Goal: Task Accomplishment & Management: Manage account settings

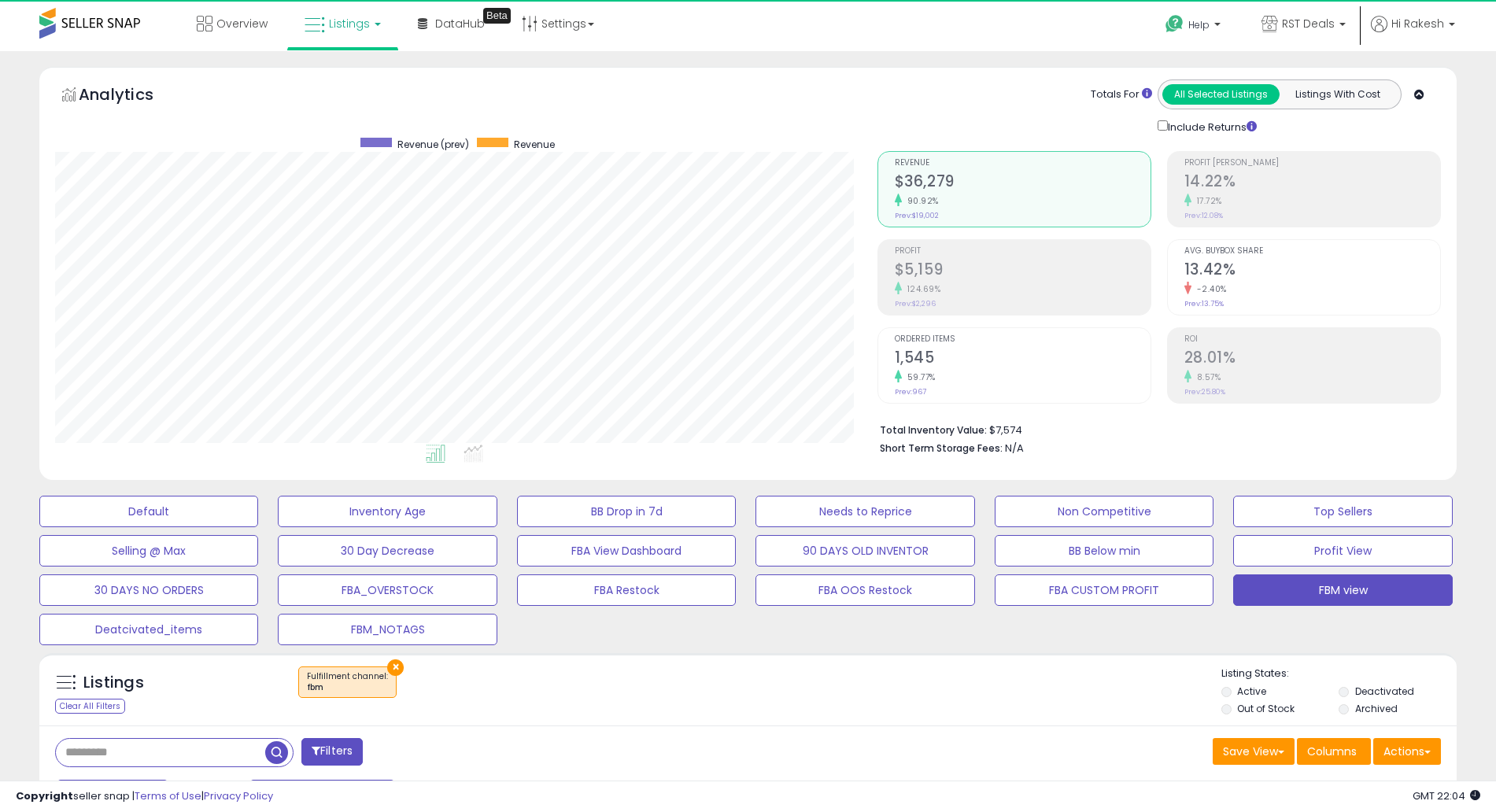
select select "**"
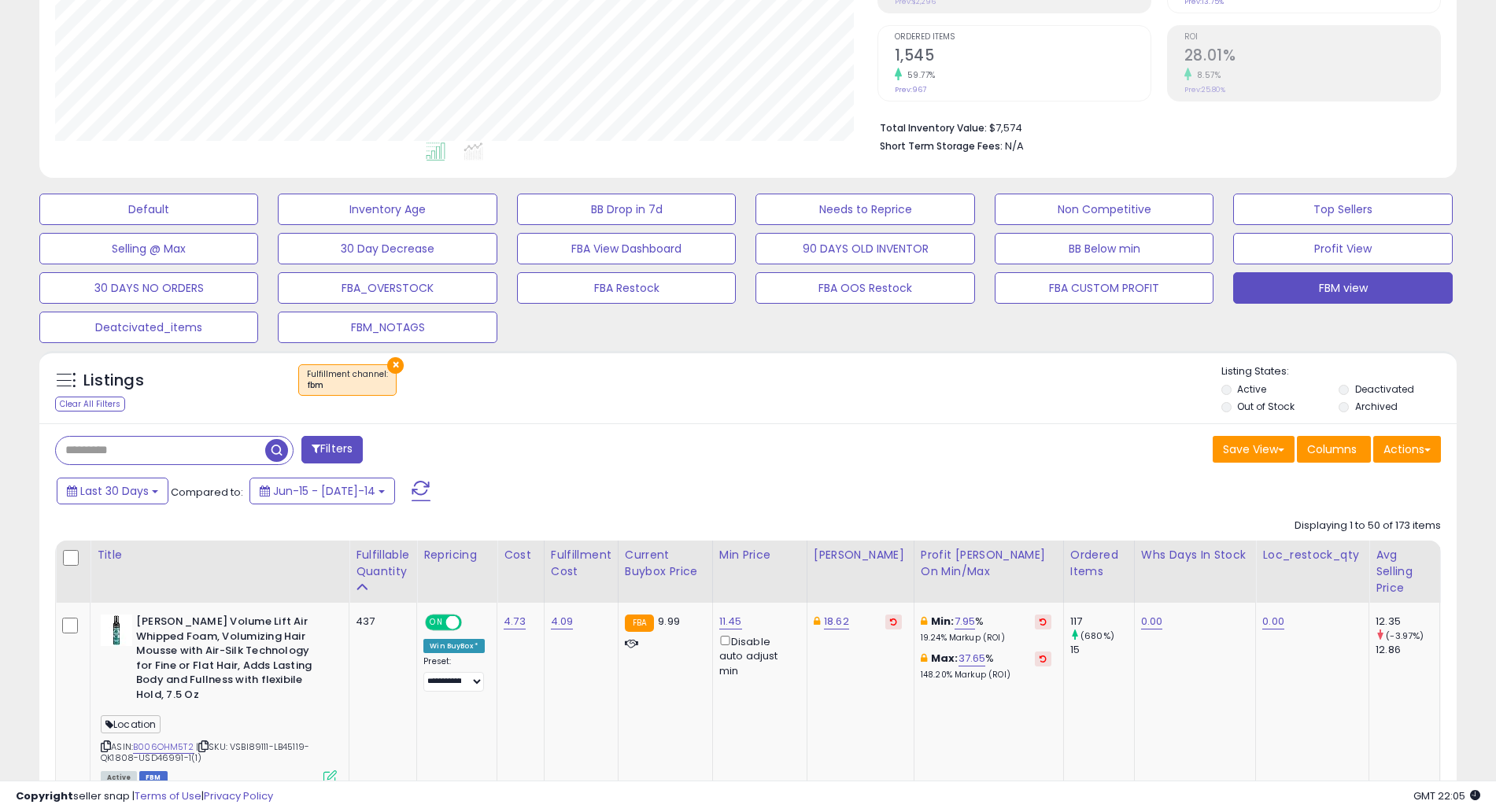
scroll to position [301, 0]
click at [258, 209] on button "Top Sellers" at bounding box center [148, 210] width 219 height 31
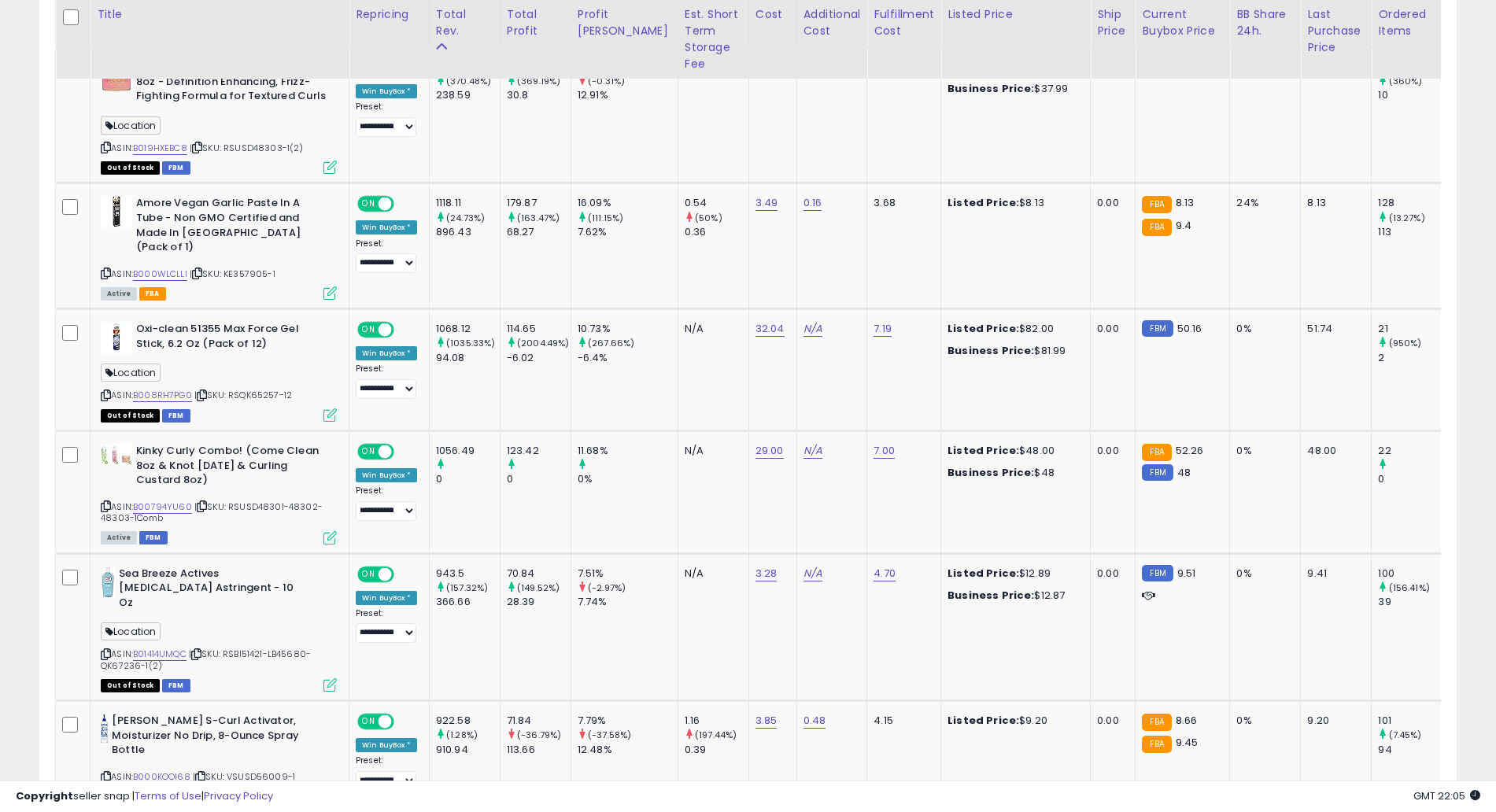
scroll to position [0, 0]
click at [335, 408] on icon at bounding box center [330, 414] width 13 height 13
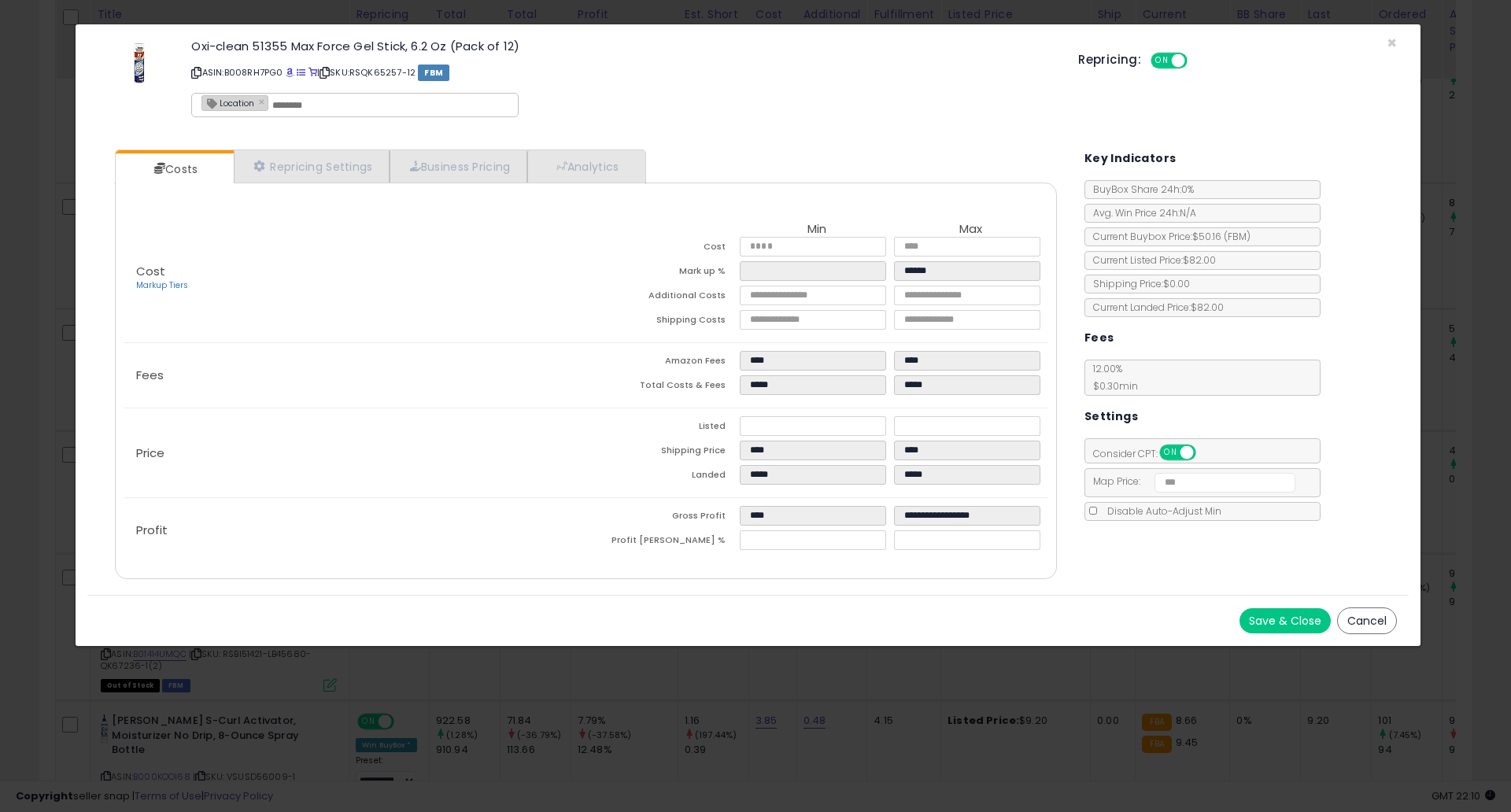
click at [1365, 615] on button "Cancel" at bounding box center [1366, 620] width 60 height 27
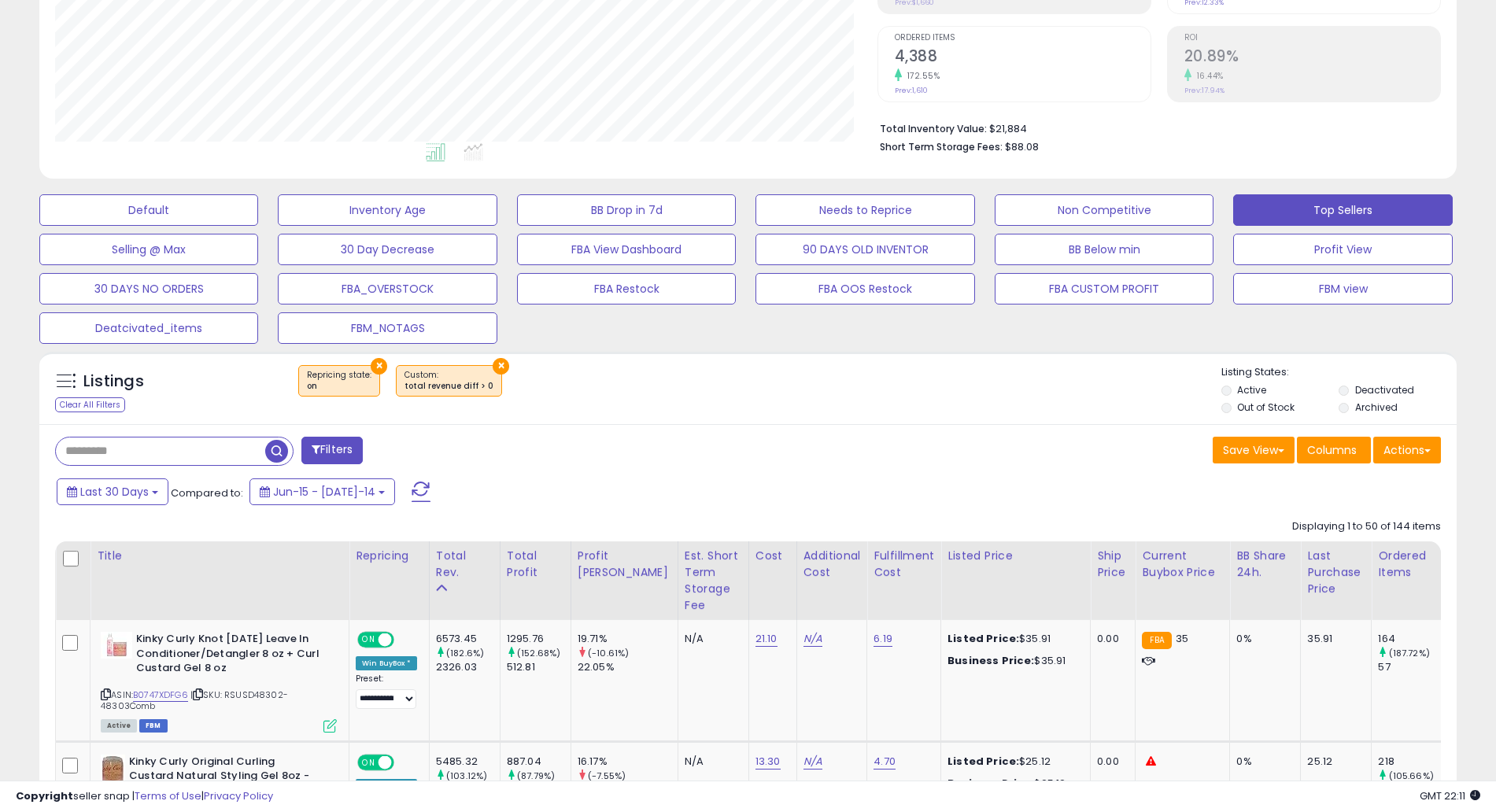
scroll to position [298, 0]
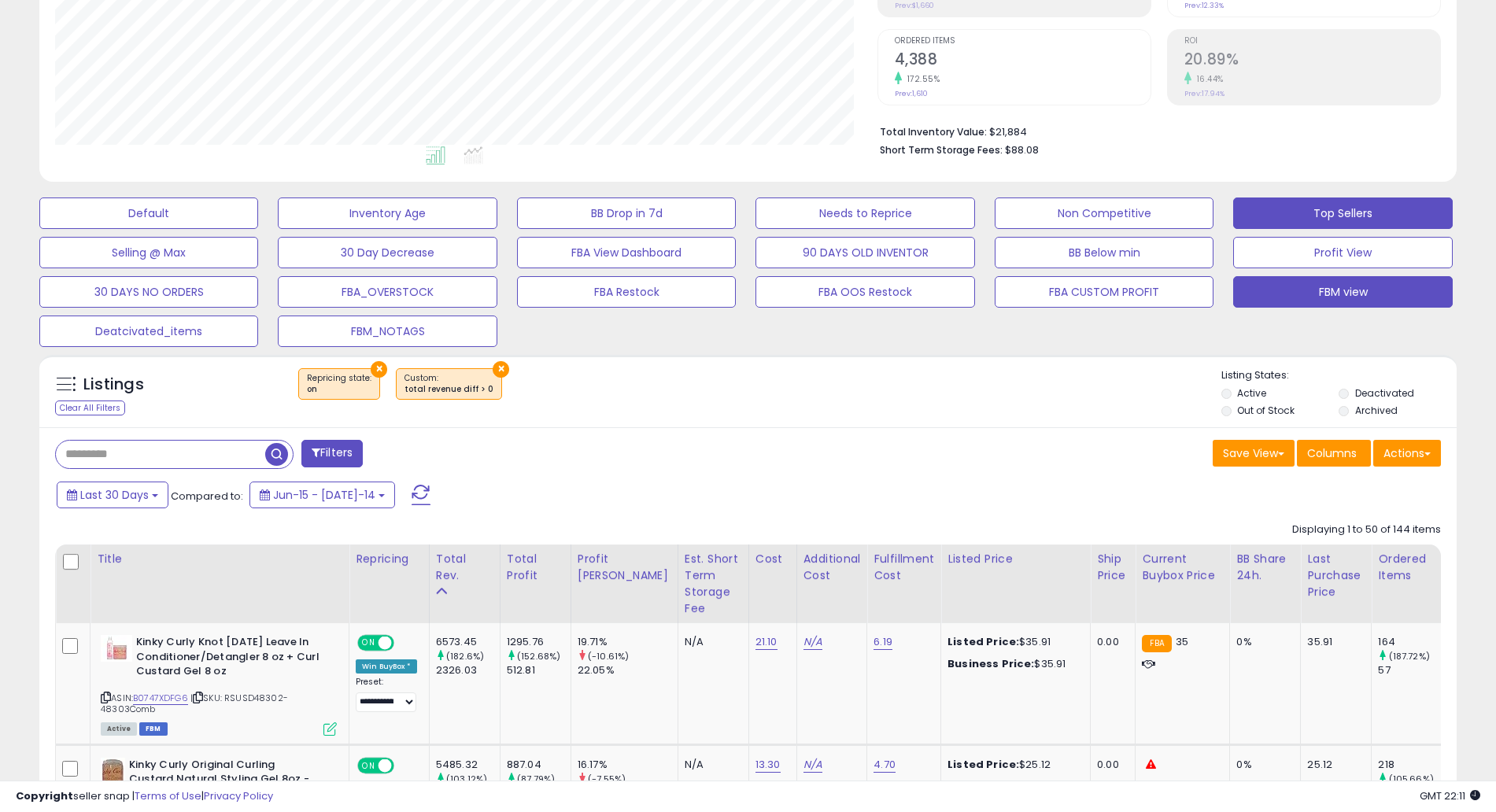
click at [258, 229] on button "FBM view" at bounding box center [148, 213] width 219 height 31
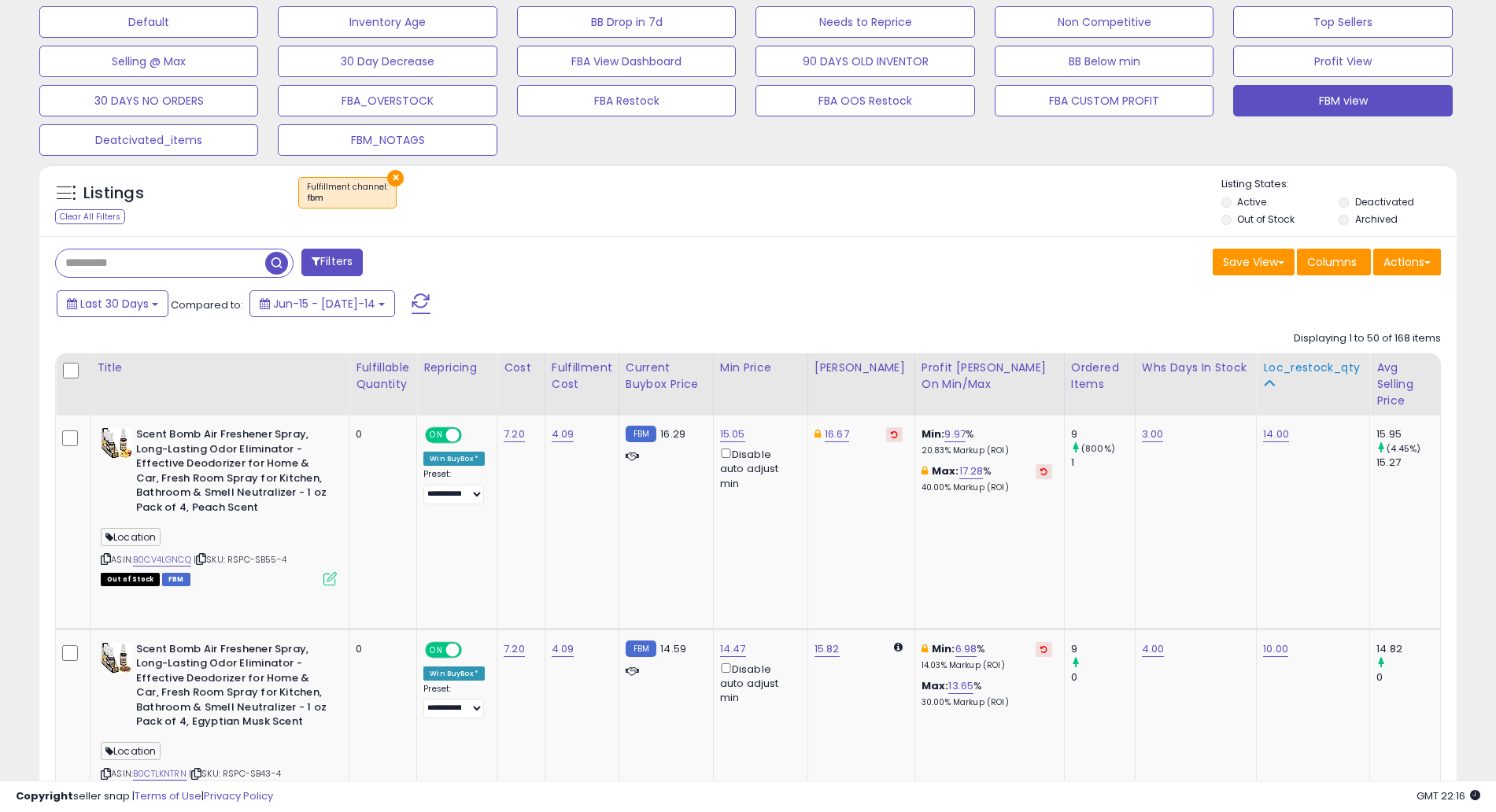
scroll to position [495, 0]
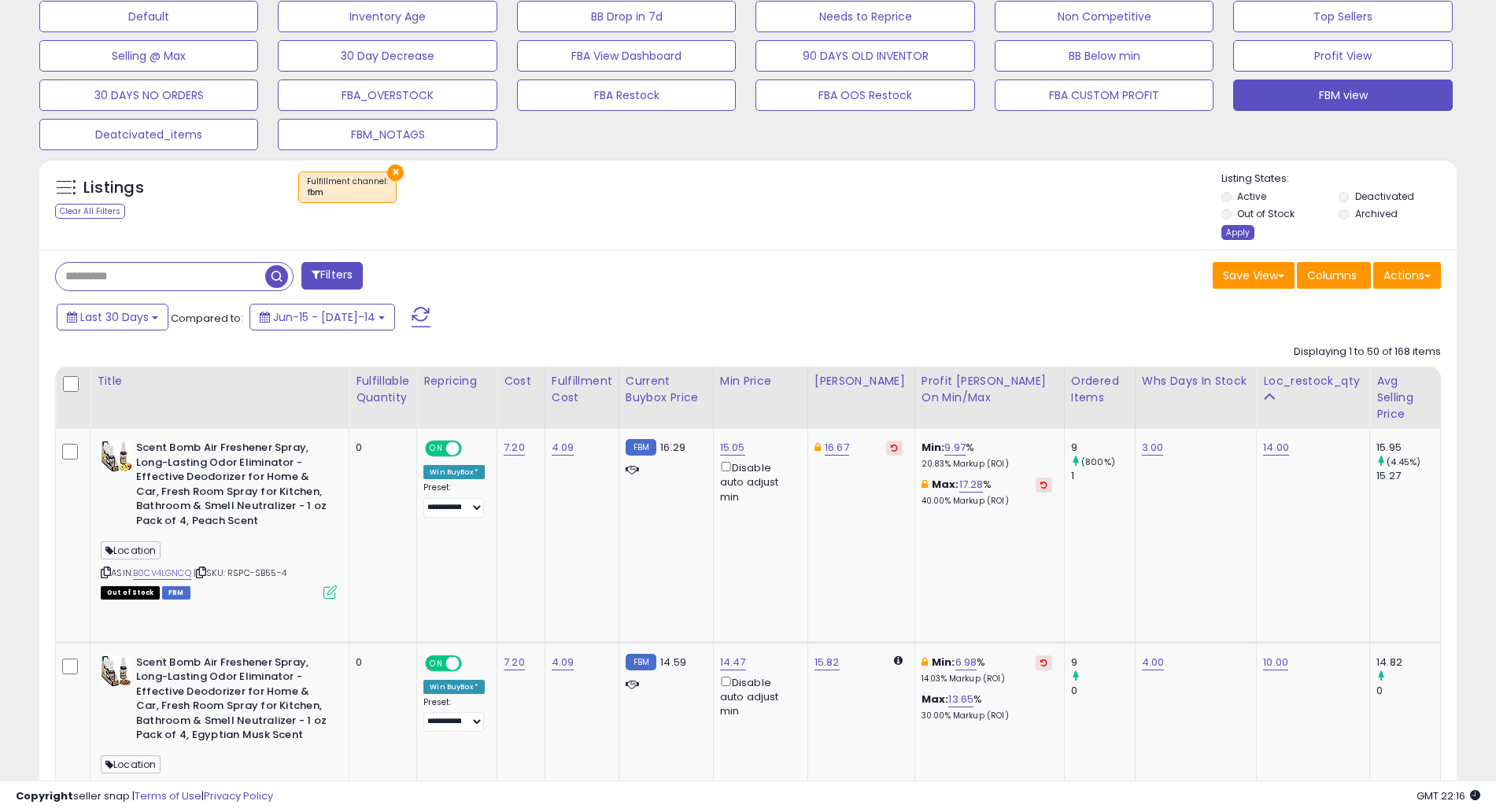
click at [1237, 235] on div "Apply" at bounding box center [1238, 232] width 33 height 15
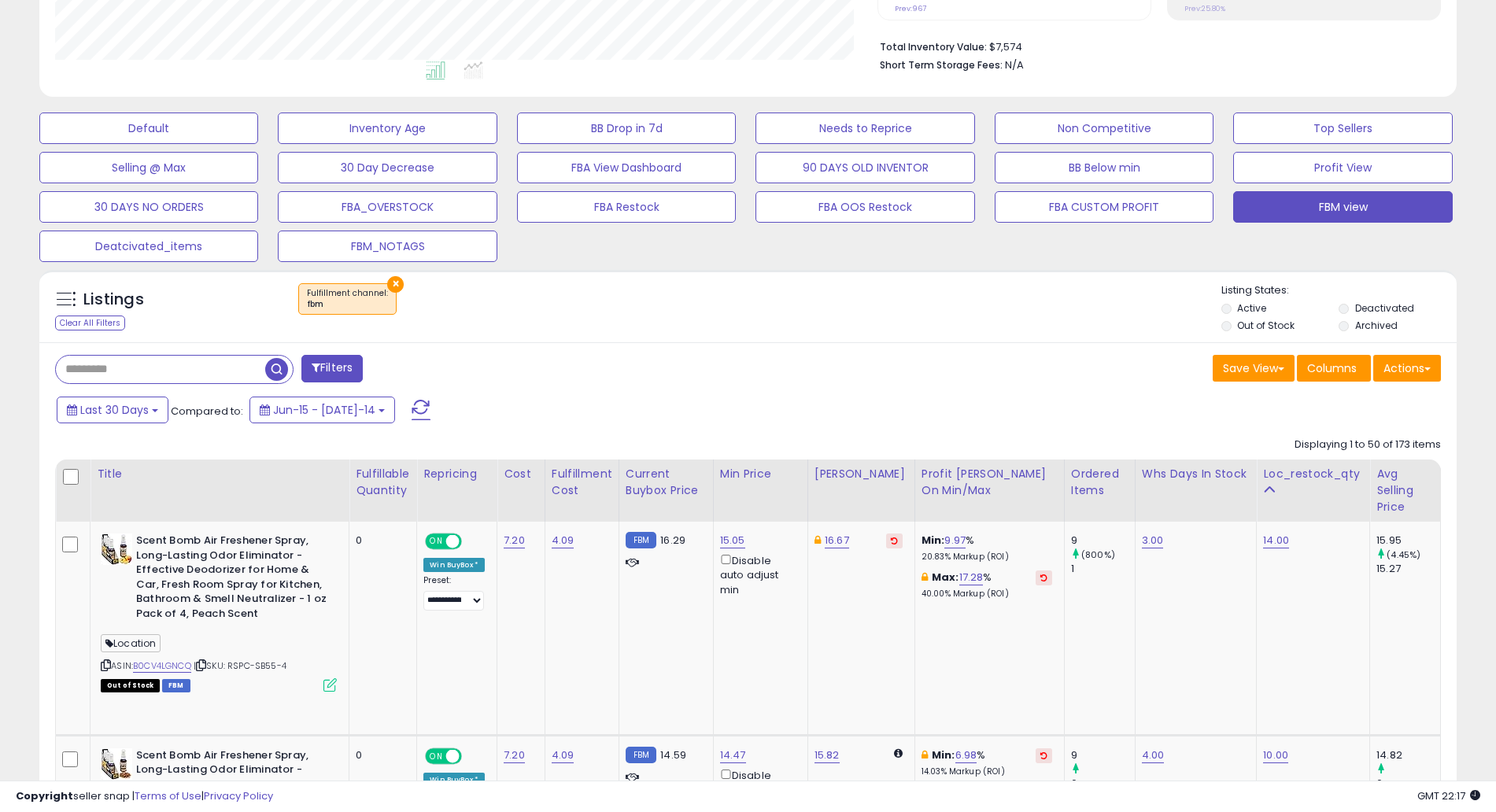
scroll to position [373, 0]
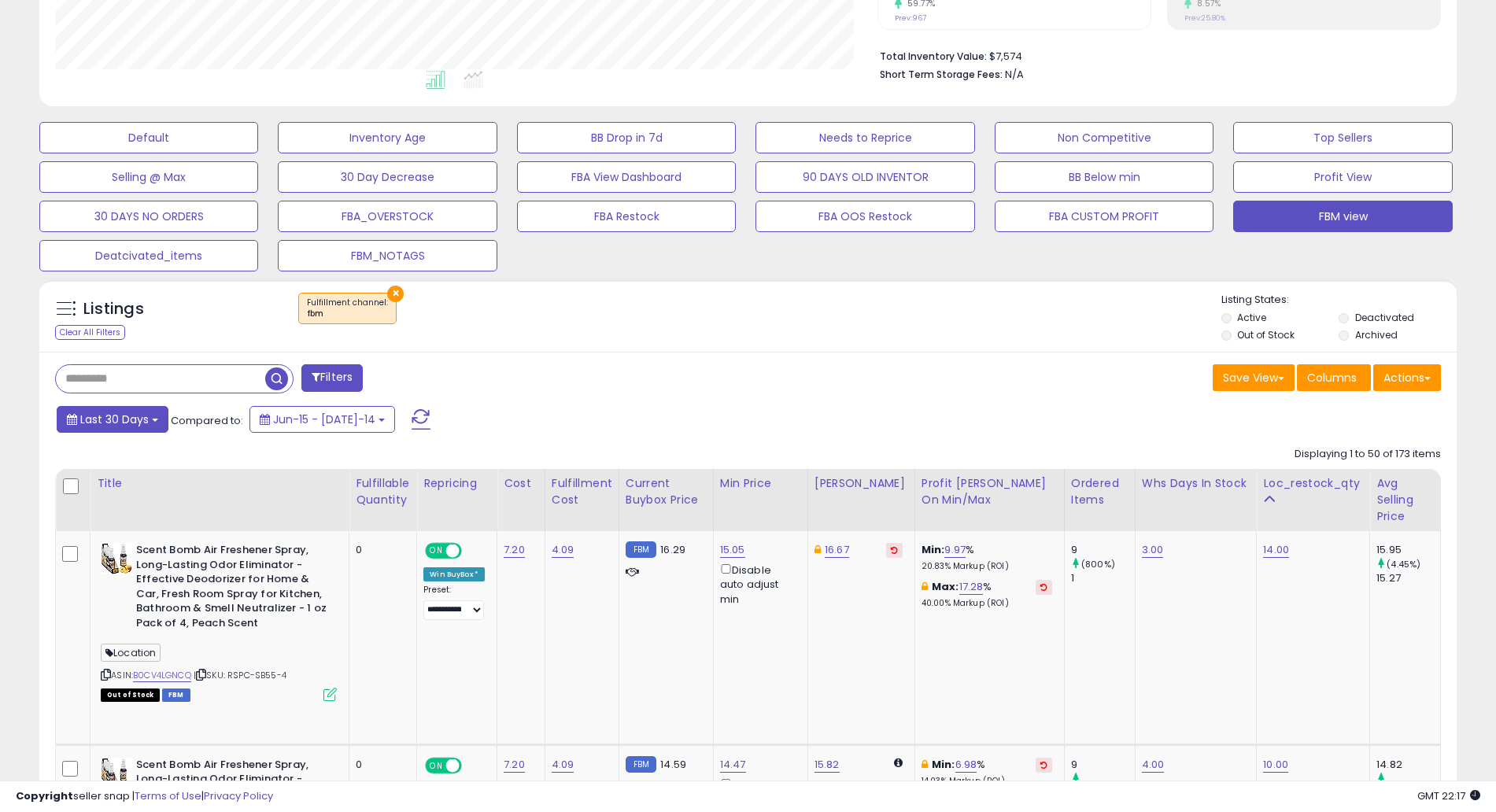
click at [120, 420] on span "Last 30 Days" at bounding box center [114, 420] width 68 height 16
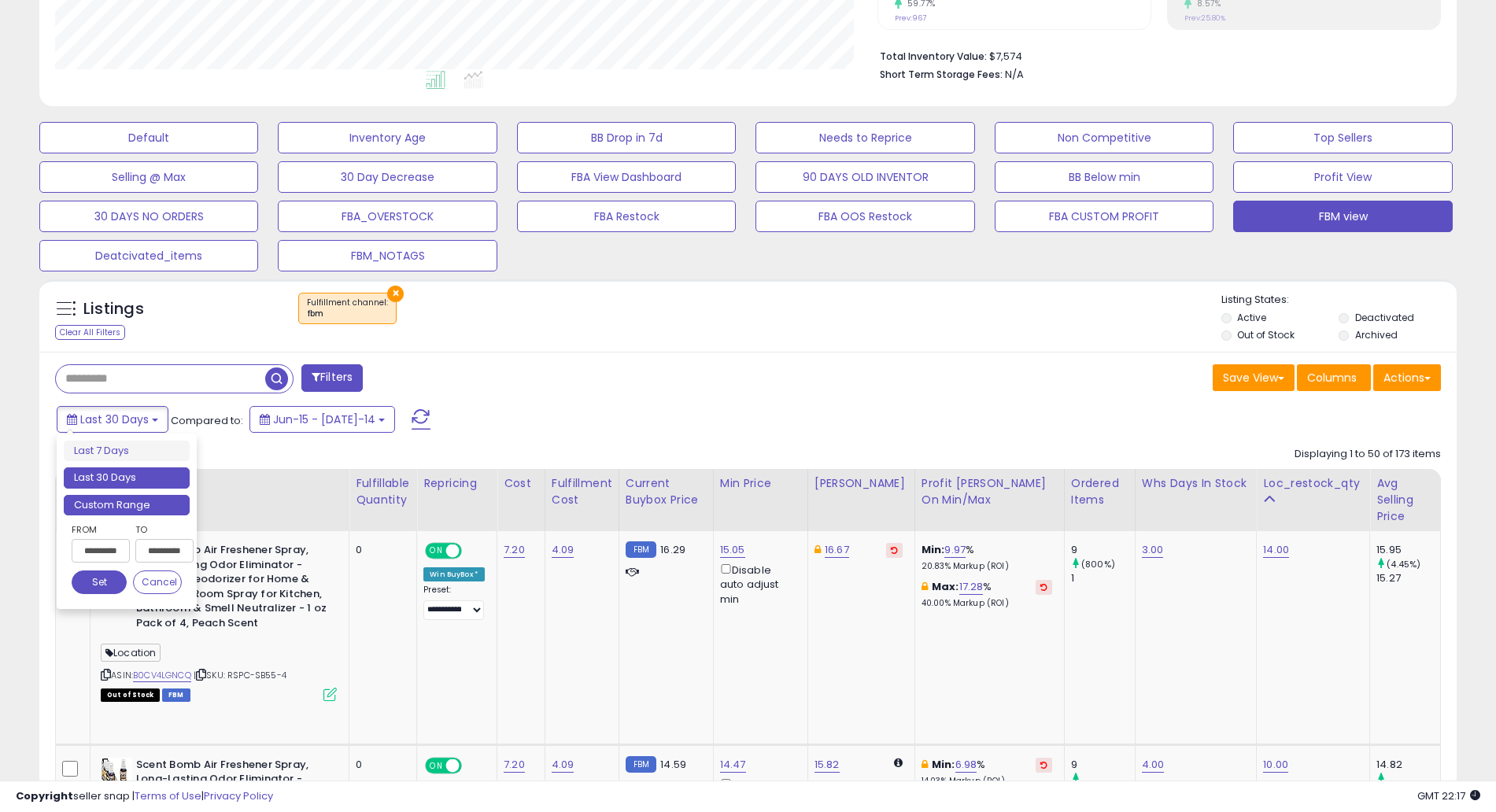
click at [155, 502] on li "Custom Range" at bounding box center [126, 505] width 126 height 21
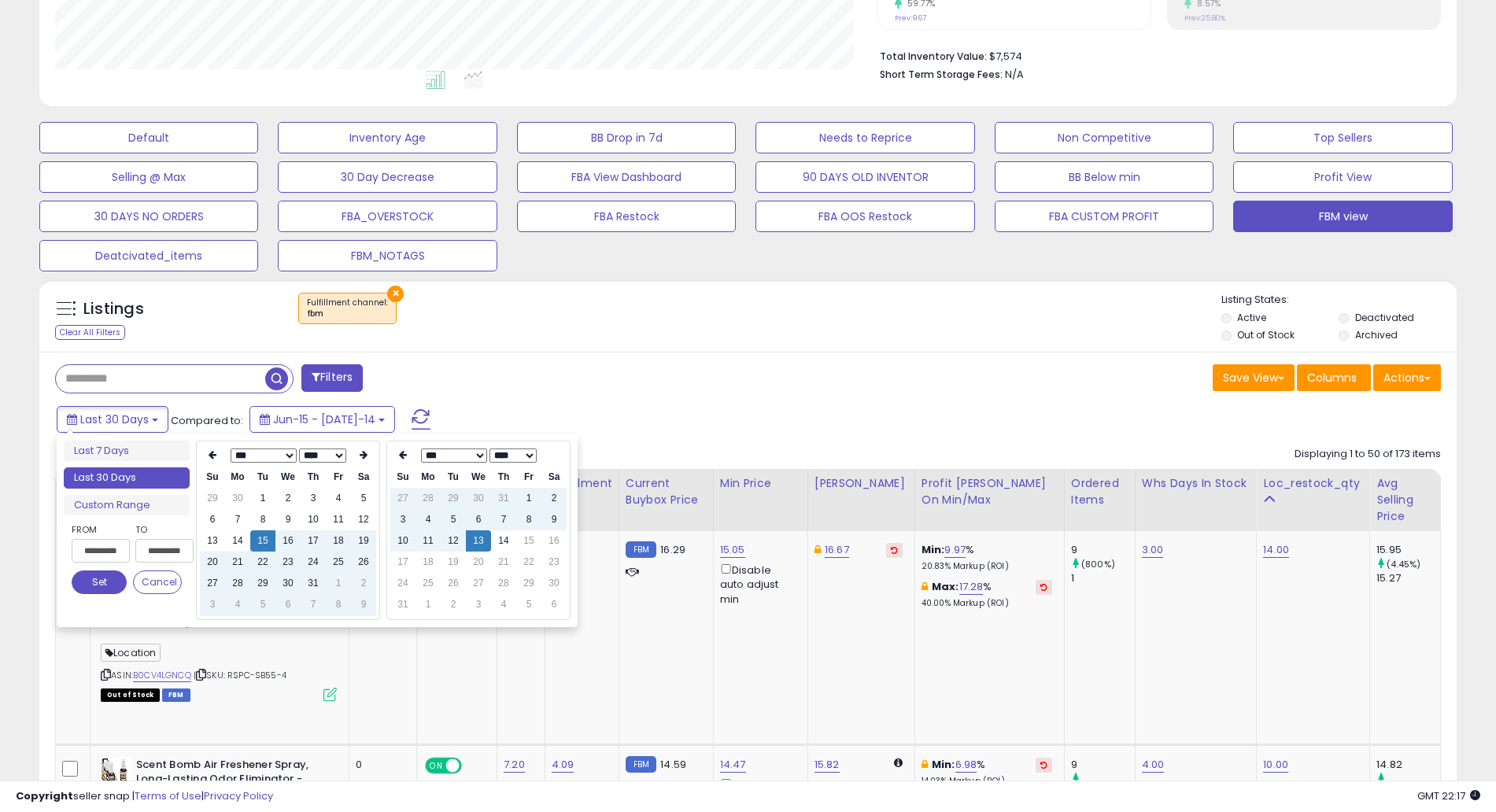
click at [261, 459] on select "*** *** *** *** *** *** *** ***" at bounding box center [263, 455] width 66 height 14
type input "**********"
click at [221, 515] on td "1" at bounding box center [212, 520] width 25 height 21
click at [102, 581] on button "Set" at bounding box center [99, 582] width 55 height 24
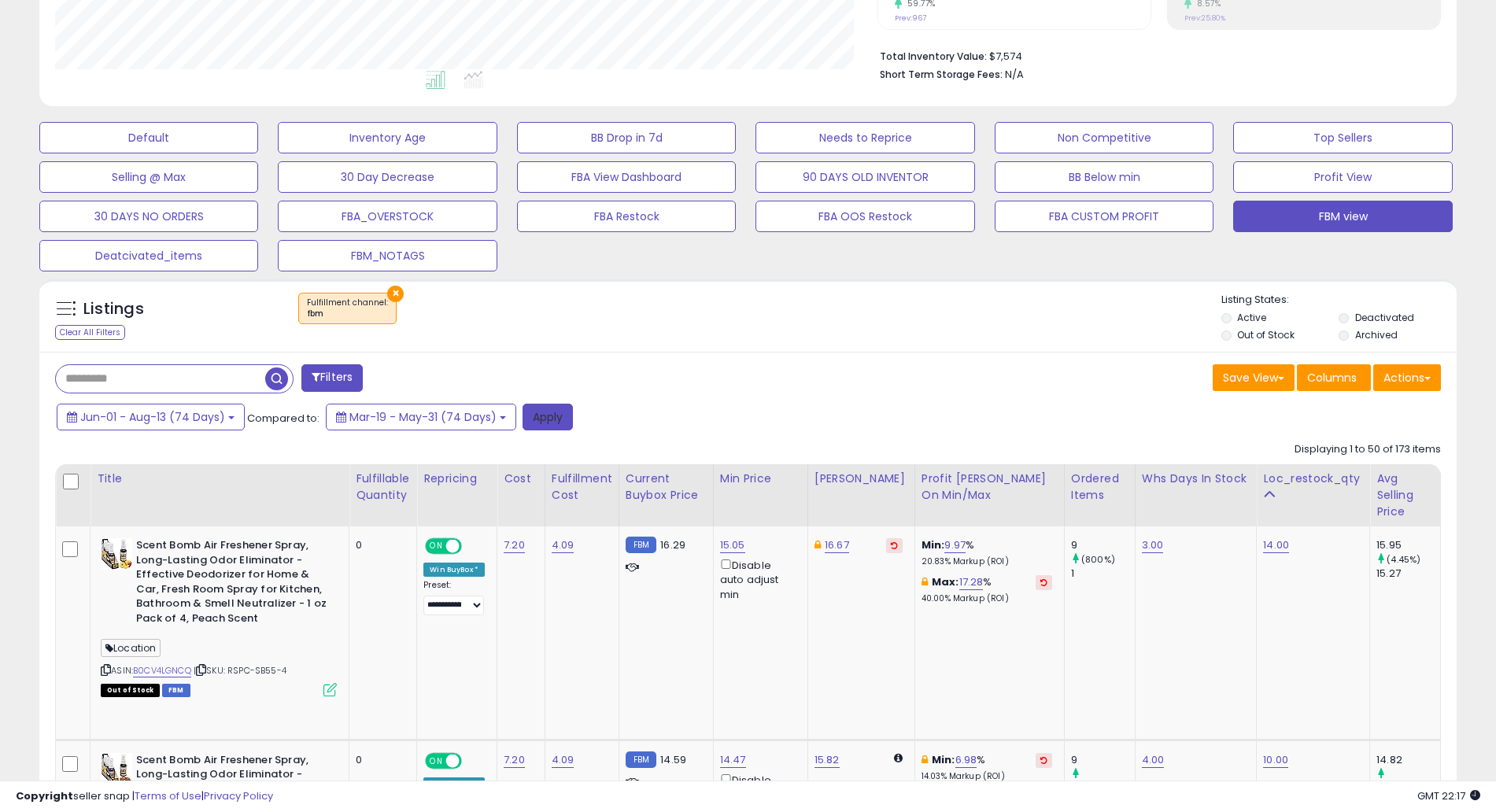
click at [543, 421] on button "Apply" at bounding box center [548, 417] width 51 height 27
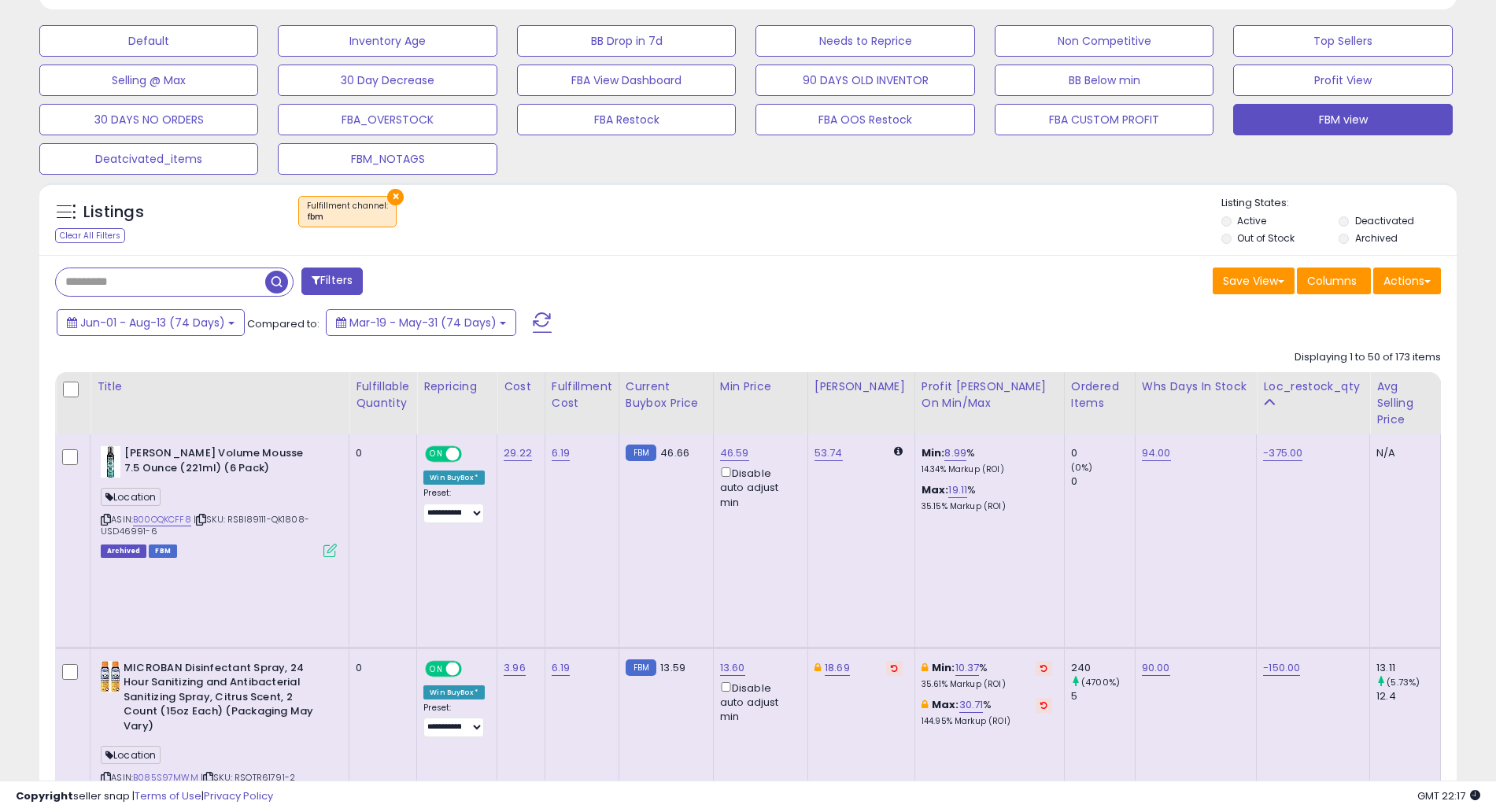
scroll to position [845, 0]
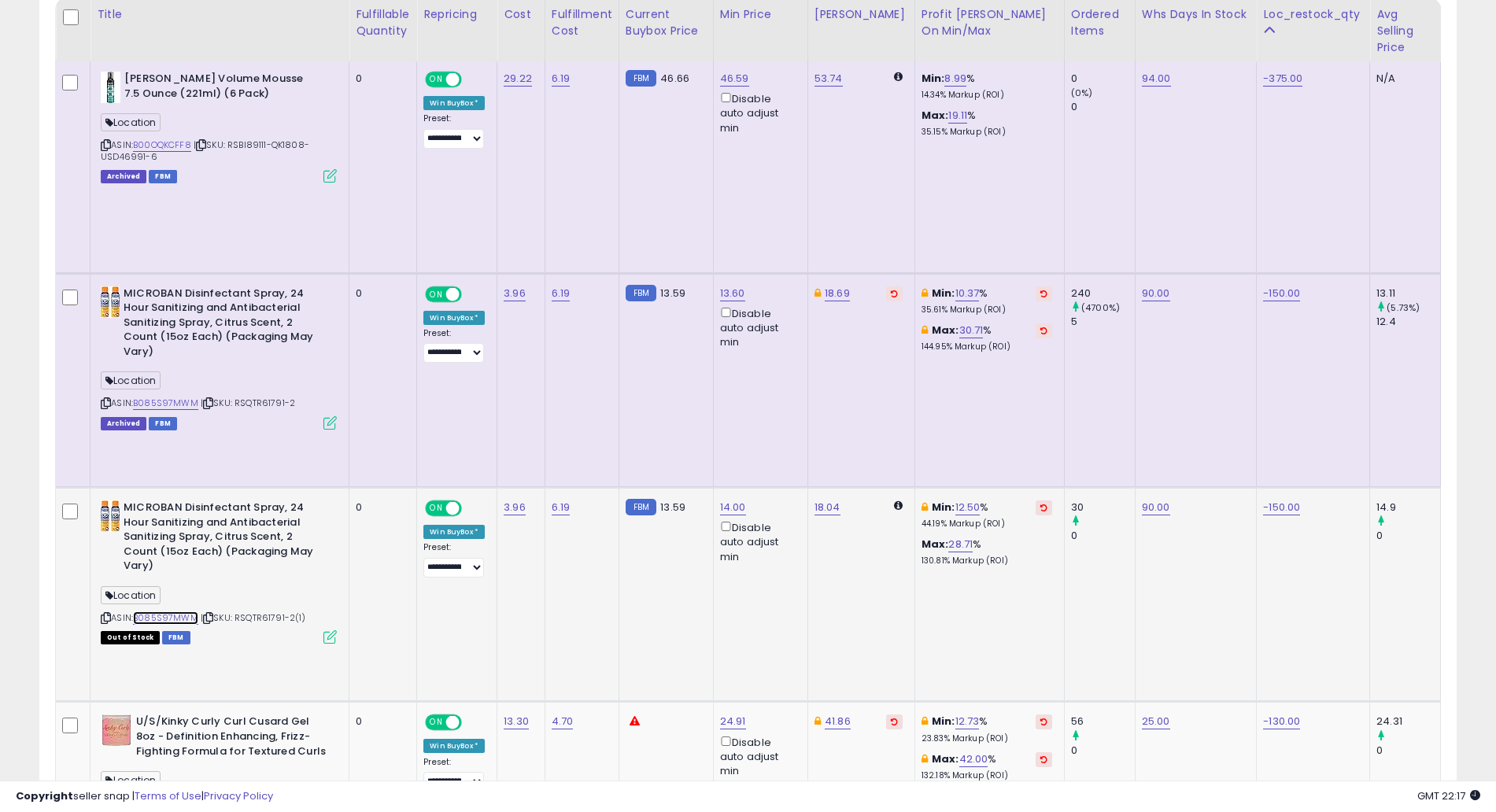
click at [178, 611] on link "B085S97MWM" at bounding box center [165, 618] width 65 height 13
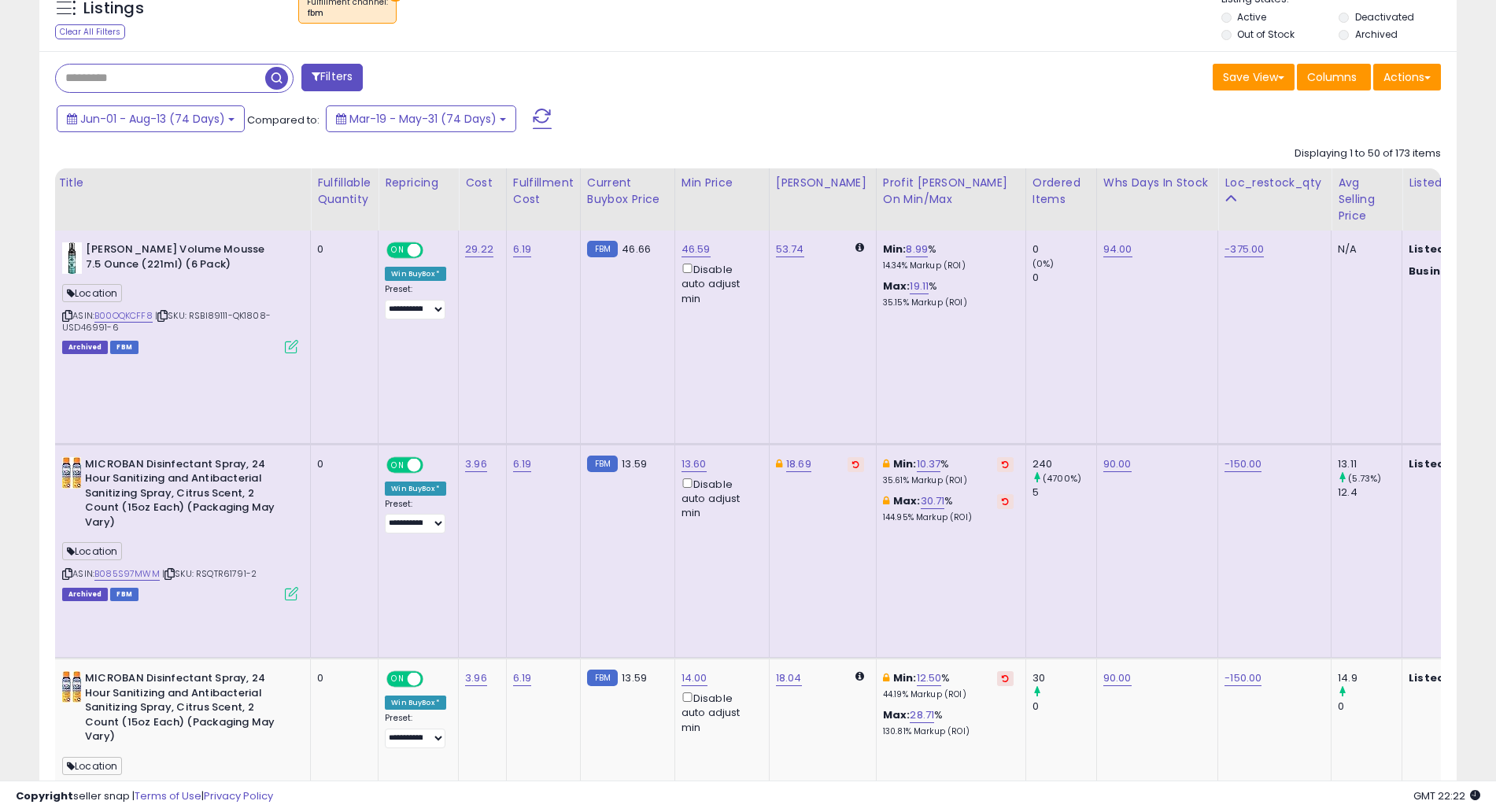
scroll to position [0, 39]
click at [1035, 193] on div "Ordered Items" at bounding box center [1060, 191] width 58 height 33
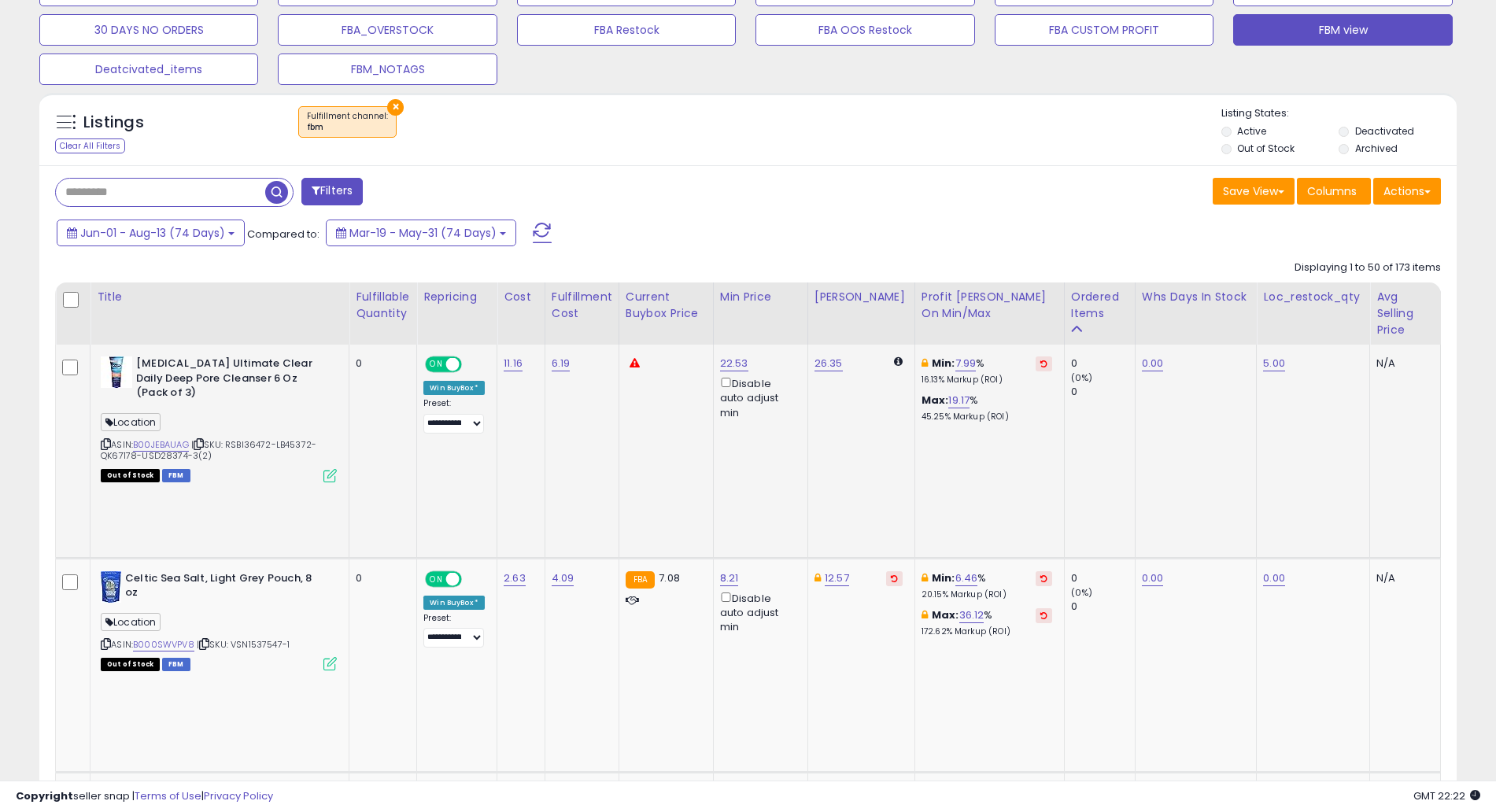
scroll to position [0, 1]
click at [1073, 315] on div "Ordered Items" at bounding box center [1099, 305] width 58 height 33
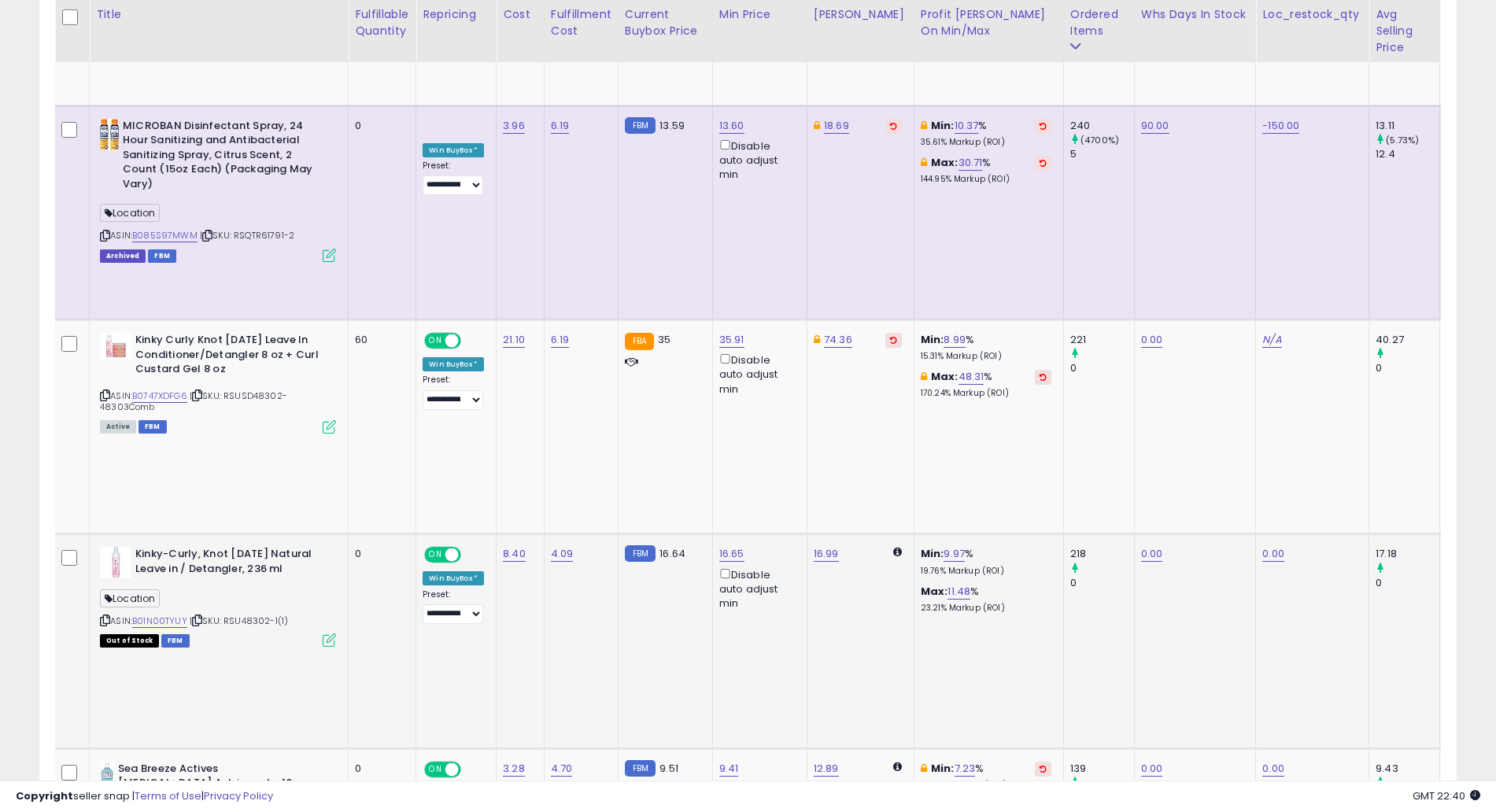
scroll to position [1015, 0]
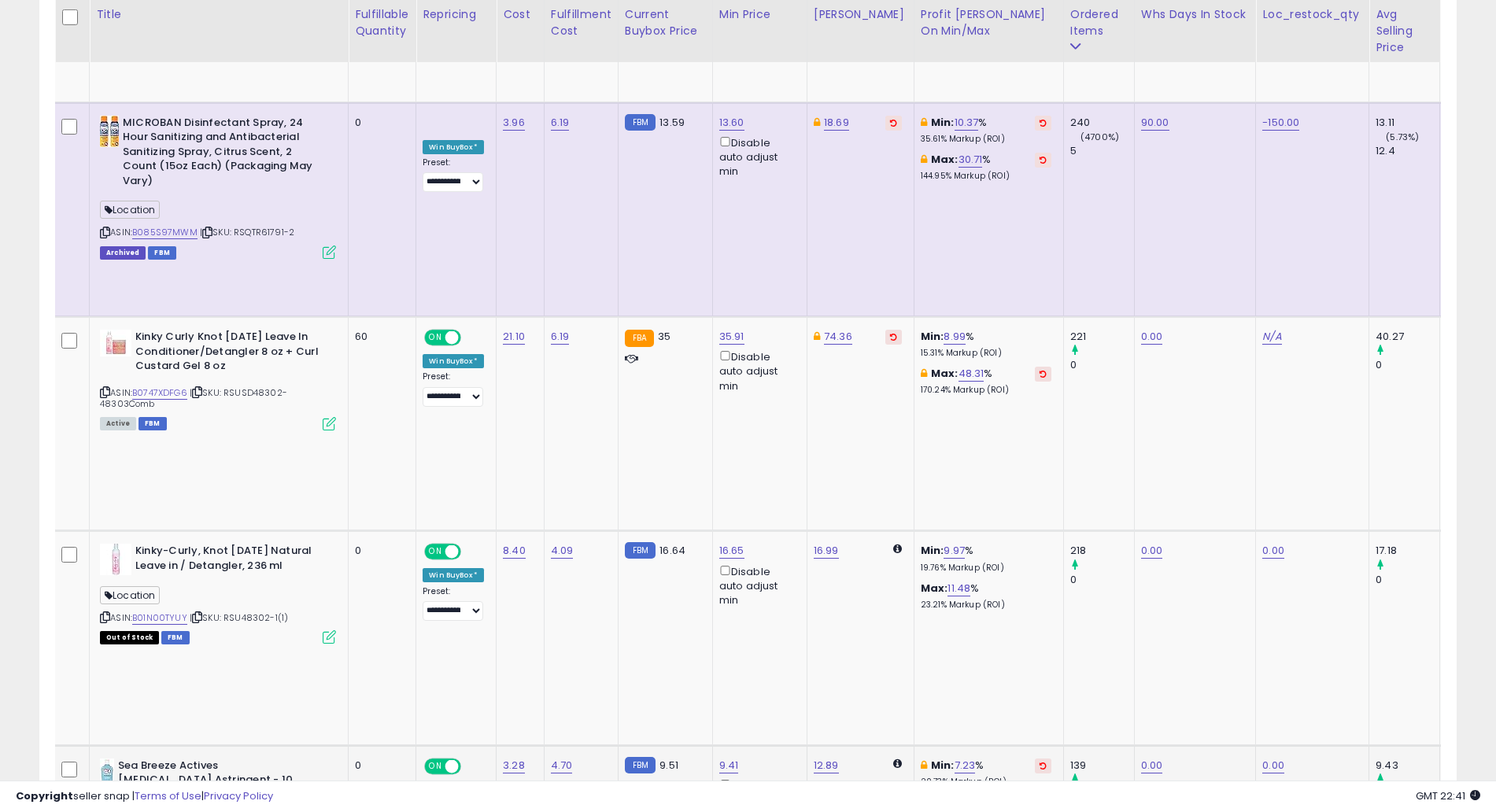
type input "****"
click at [783, 394] on button "submit" at bounding box center [770, 398] width 27 height 24
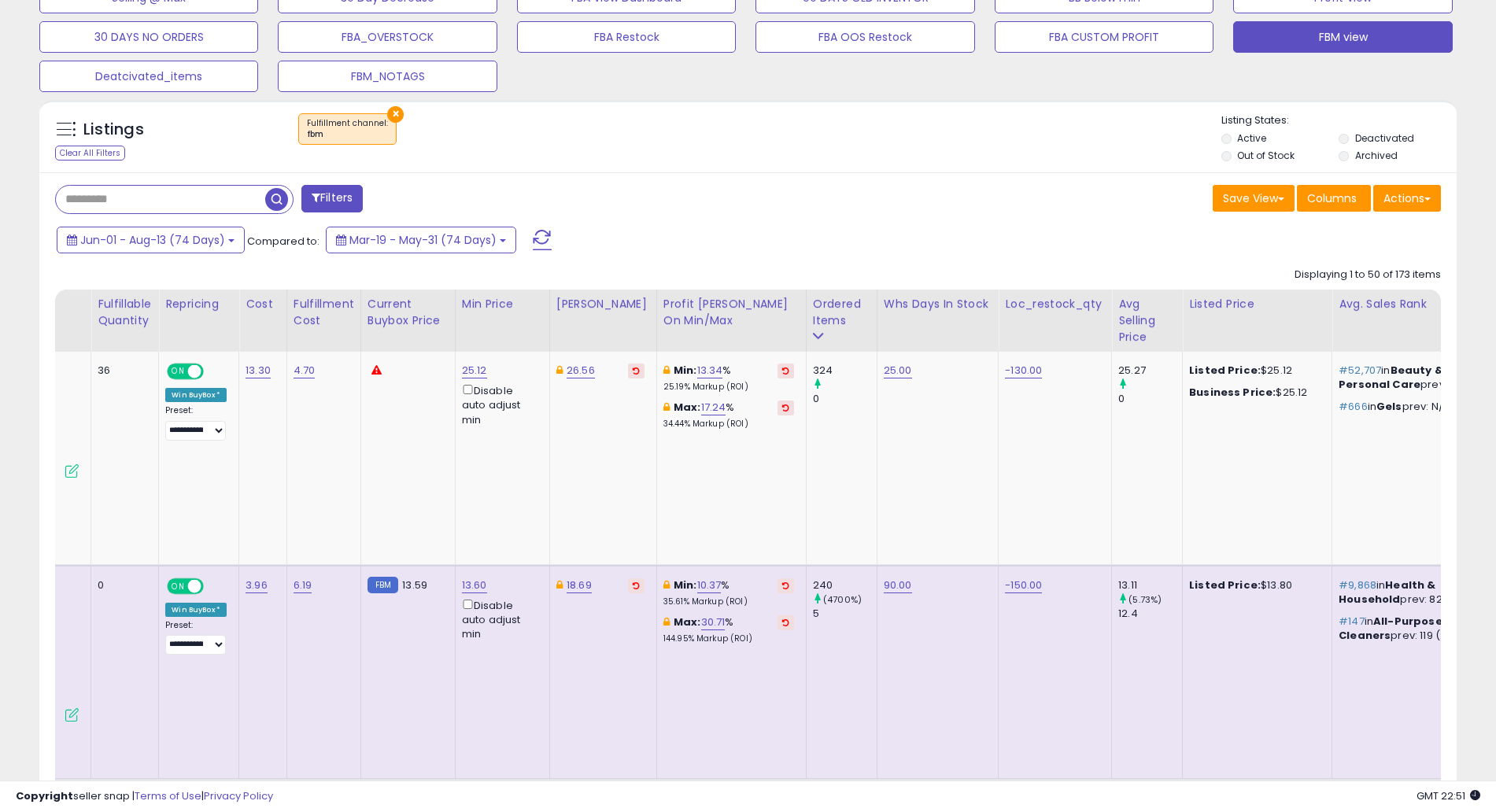
scroll to position [0, 0]
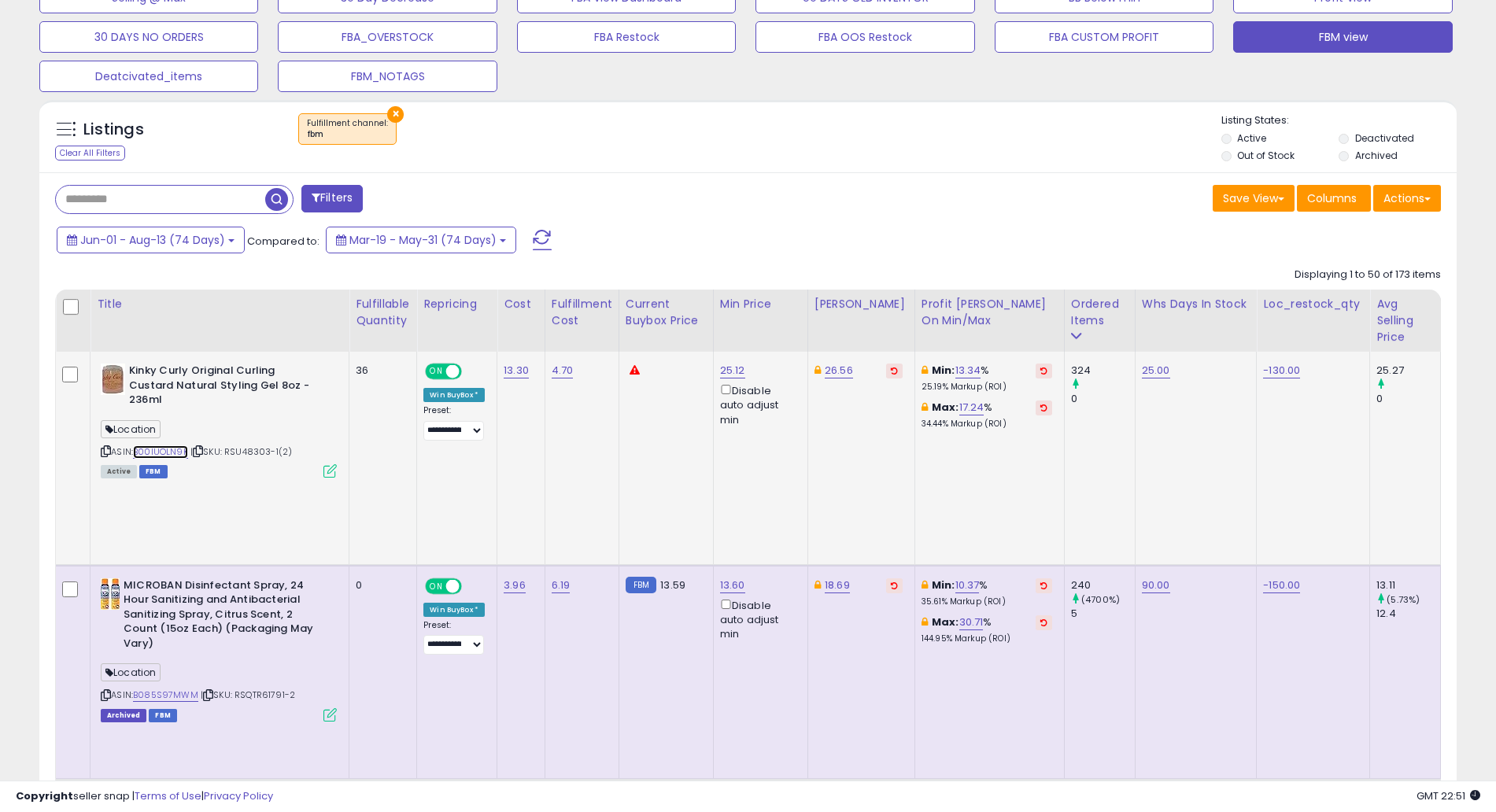
click at [149, 449] on link "B00IUOLN9K" at bounding box center [160, 451] width 55 height 13
click at [109, 453] on icon at bounding box center [106, 451] width 10 height 9
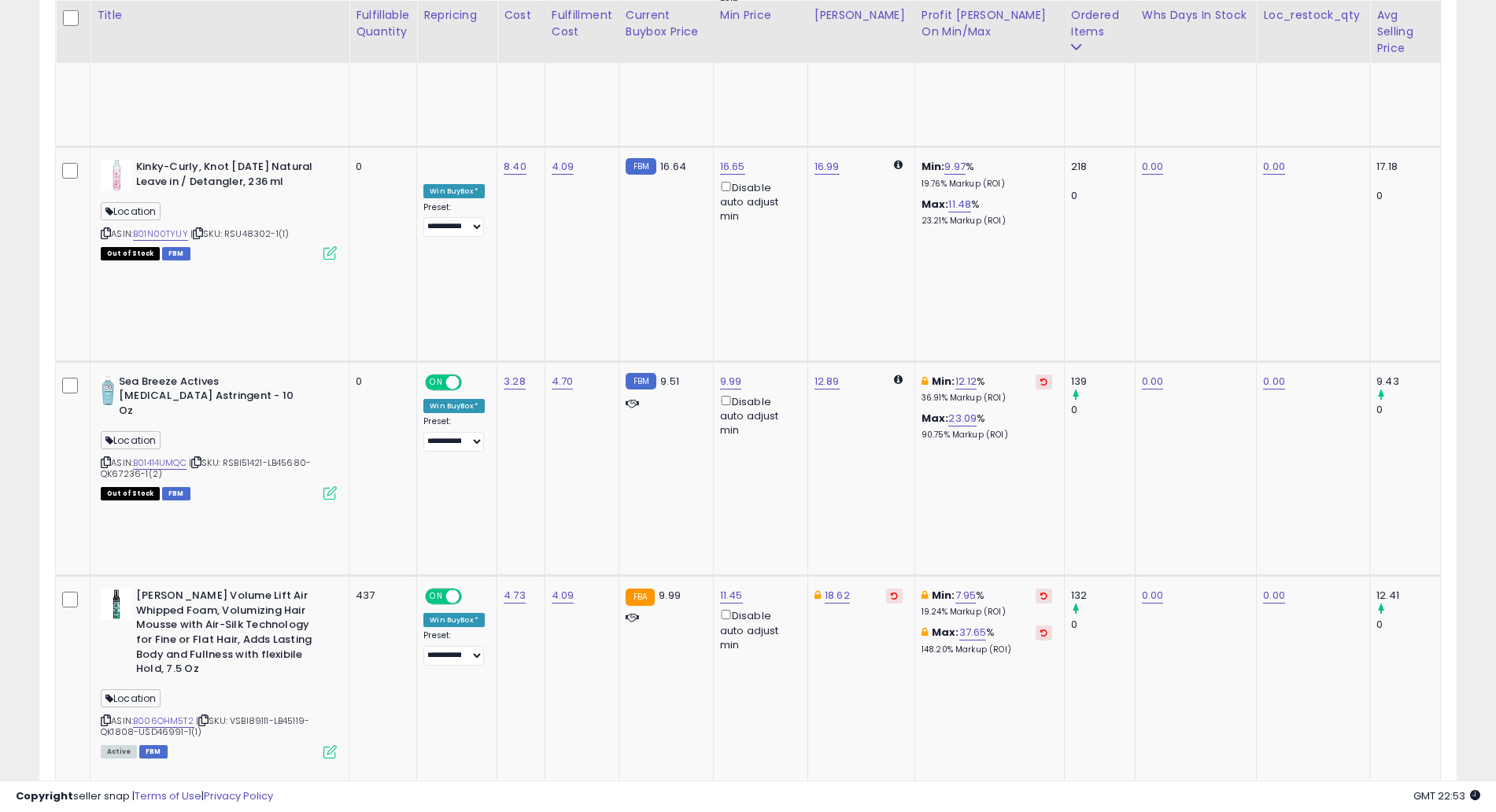
scroll to position [1400, 0]
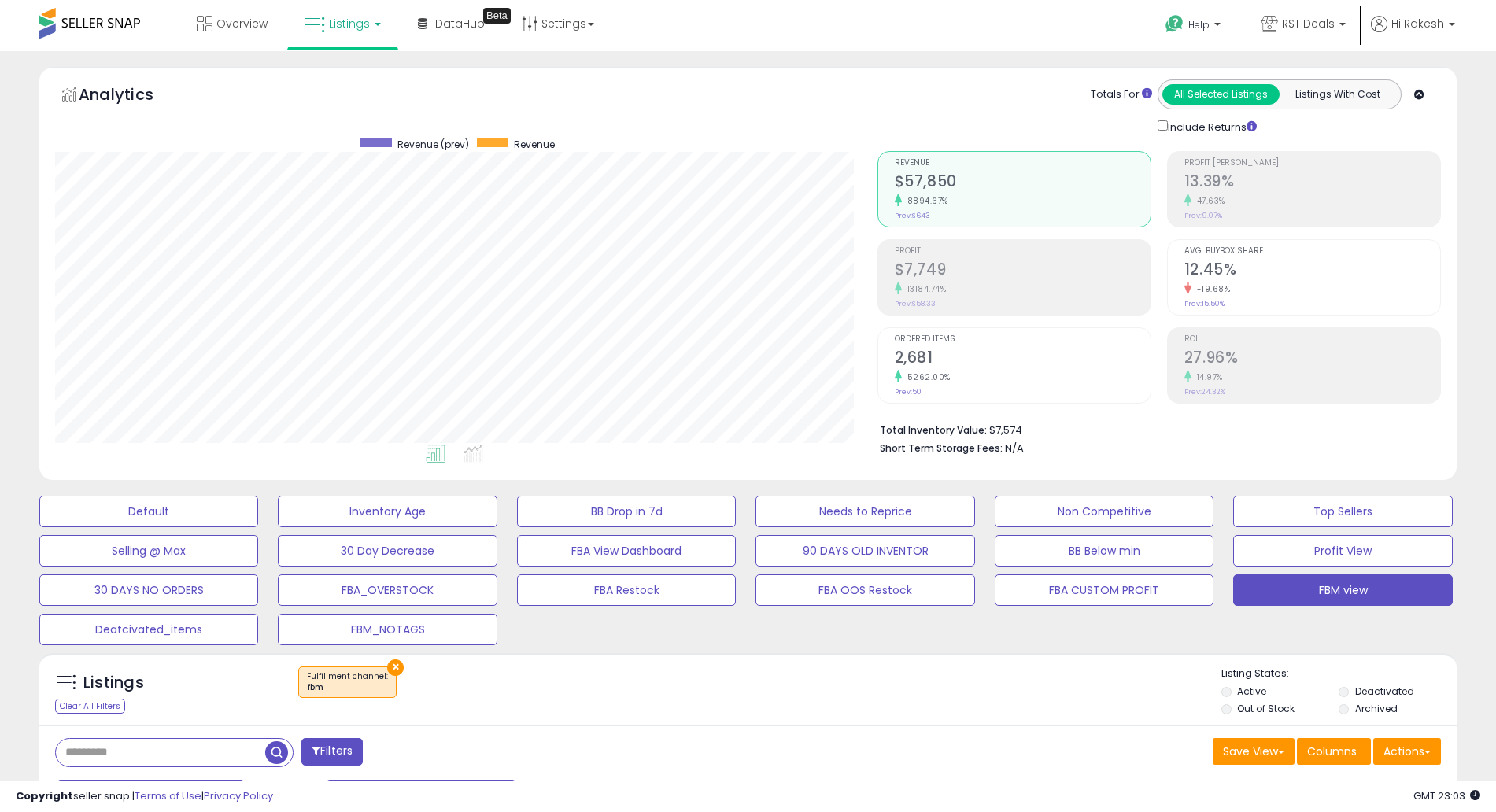
select select "**"
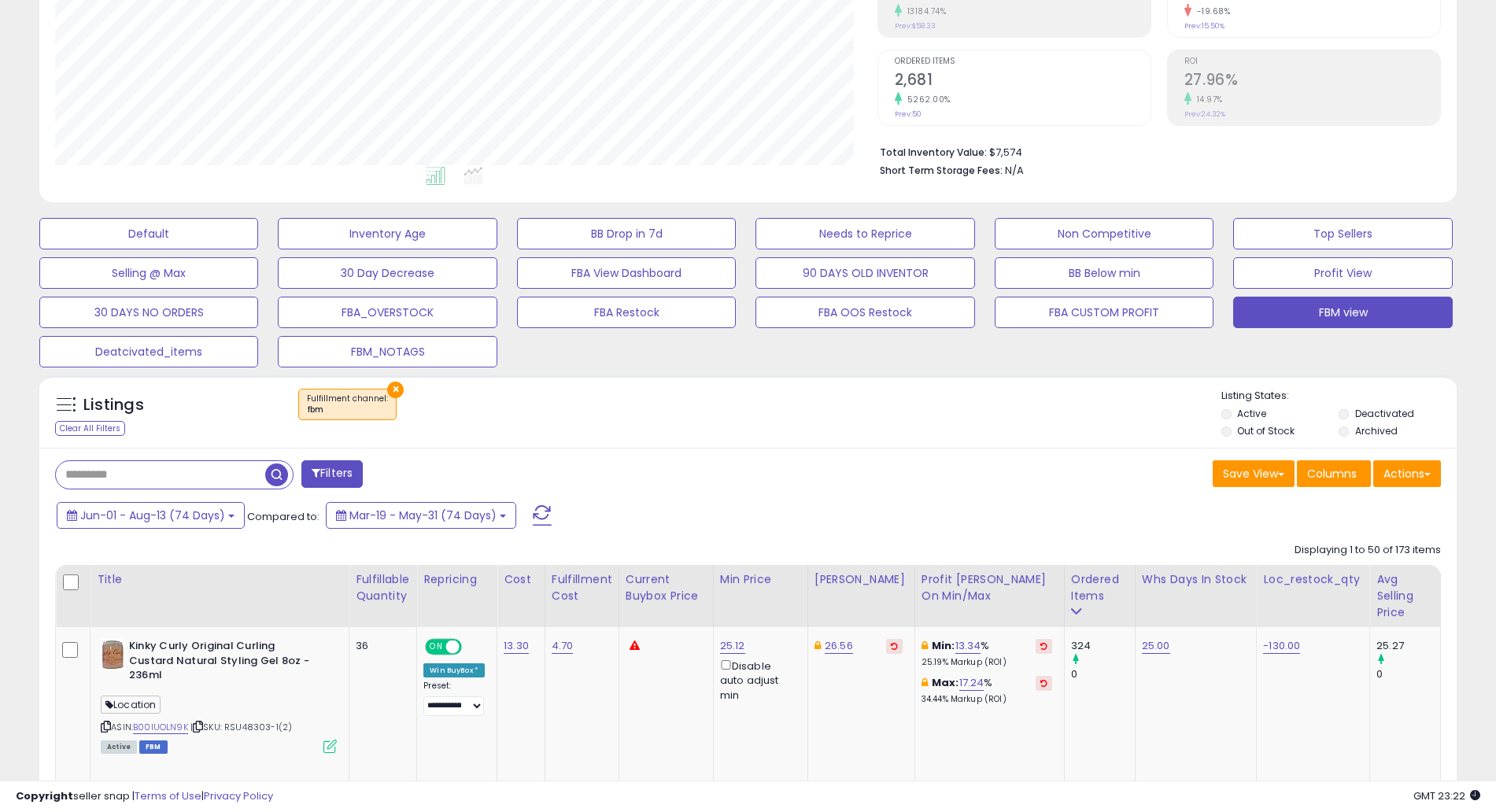
scroll to position [282, 0]
